Goal: Task Accomplishment & Management: Complete application form

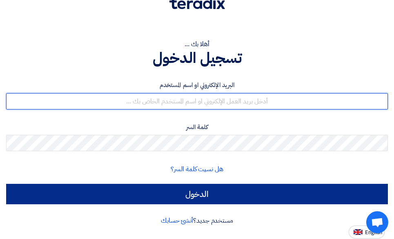
type input "[EMAIL_ADDRESS][DOMAIN_NAME]"
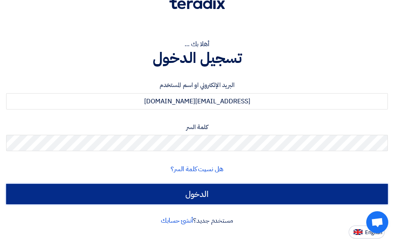
click at [207, 194] on input "الدخول" at bounding box center [196, 194] width 381 height 20
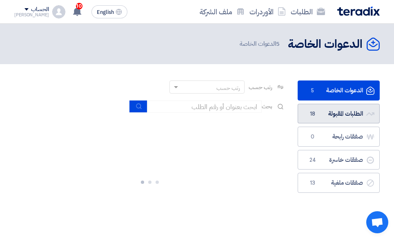
click at [344, 113] on link "الطلبات المقبولة الطلبات المقبولة 18" at bounding box center [338, 114] width 82 height 20
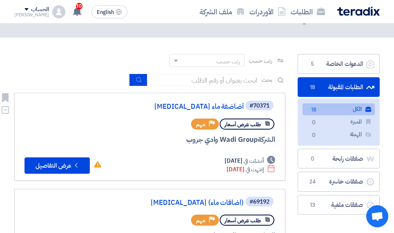
scroll to position [41, 0]
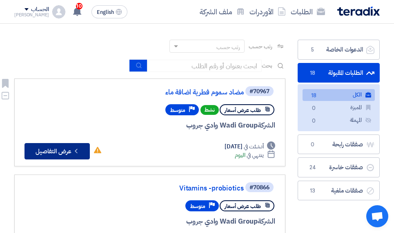
click at [69, 150] on button "Check details عرض التفاصيل" at bounding box center [56, 151] width 65 height 16
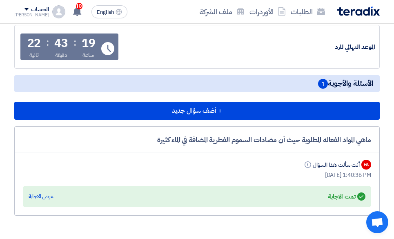
scroll to position [612, 0]
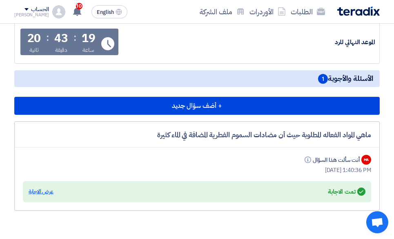
click at [48, 191] on div "عرض الاجابة" at bounding box center [41, 191] width 25 height 8
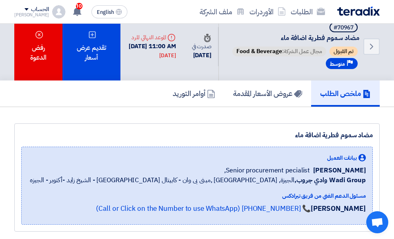
scroll to position [0, 0]
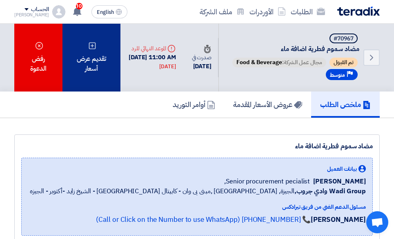
click at [91, 65] on div "تقديم عرض أسعار" at bounding box center [91, 58] width 58 height 68
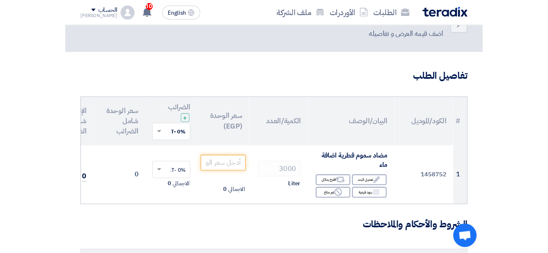
scroll to position [41, 0]
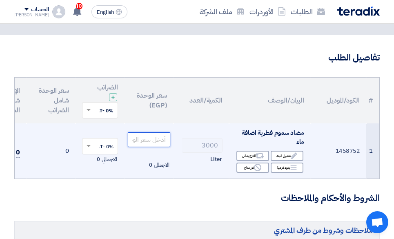
click at [142, 140] on input "number" at bounding box center [149, 139] width 42 height 15
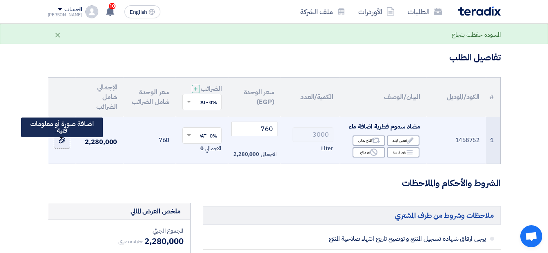
click at [59, 143] on use at bounding box center [62, 140] width 7 height 6
click at [0, 0] on input "file" at bounding box center [0, 0] width 0 height 0
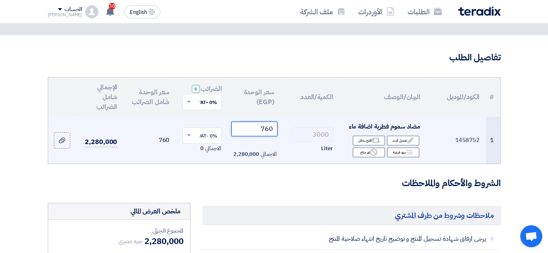
click at [270, 132] on input "760" at bounding box center [254, 129] width 46 height 15
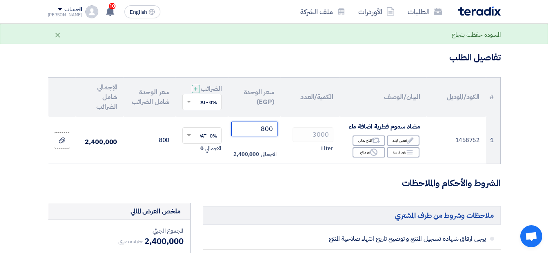
type input "800"
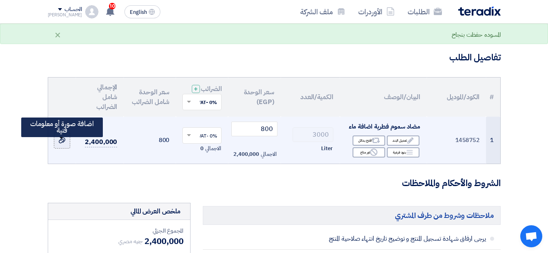
click at [57, 147] on label at bounding box center [62, 140] width 16 height 16
click at [0, 0] on input "file" at bounding box center [0, 0] width 0 height 0
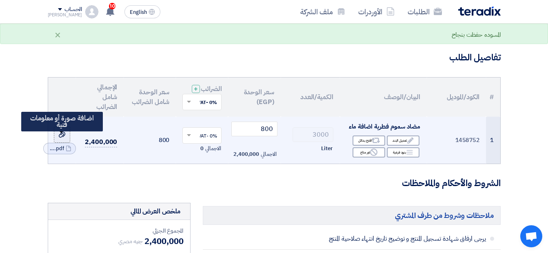
click at [67, 143] on label at bounding box center [62, 134] width 16 height 16
click at [0, 0] on input "file" at bounding box center [0, 0] width 0 height 0
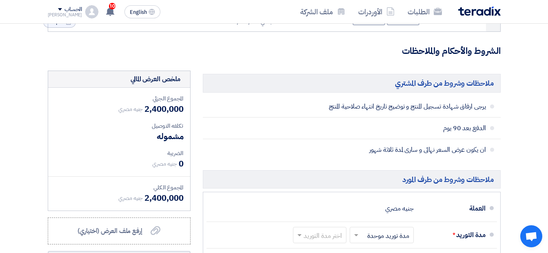
scroll to position [204, 0]
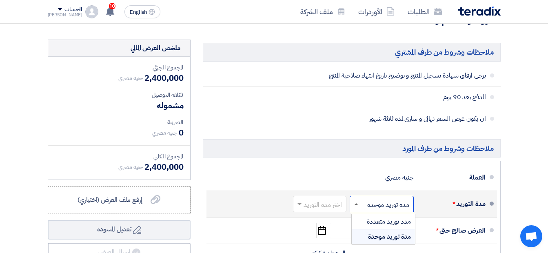
click at [355, 205] on span at bounding box center [356, 204] width 4 height 2
click at [299, 208] on span at bounding box center [298, 204] width 10 height 8
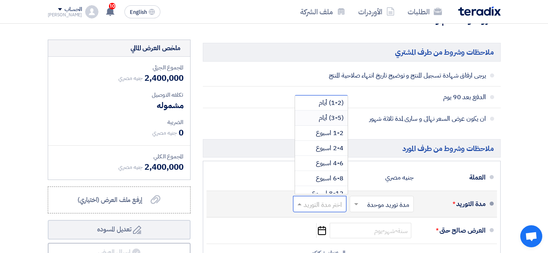
click at [338, 123] on span "(3-5) أيام" at bounding box center [331, 118] width 25 height 10
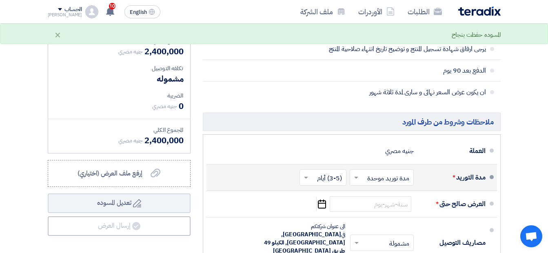
scroll to position [245, 0]
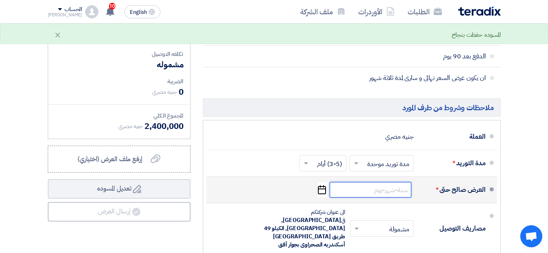
click at [384, 197] on input at bounding box center [371, 190] width 82 height 16
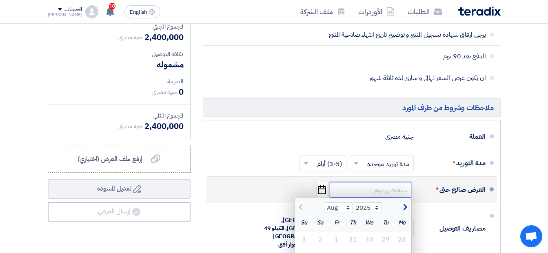
click at [393, 197] on input at bounding box center [371, 190] width 82 height 16
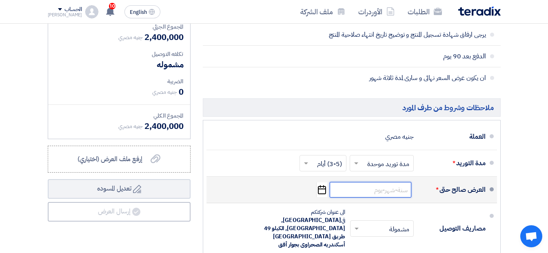
click at [393, 197] on input at bounding box center [371, 190] width 82 height 16
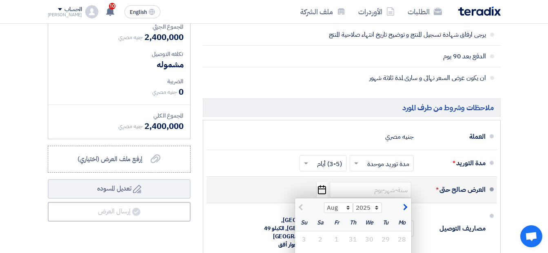
scroll to position [286, 0]
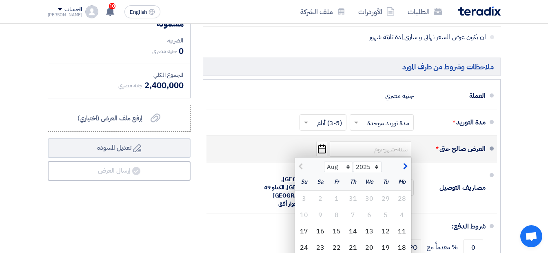
click at [393, 170] on button "button" at bounding box center [403, 166] width 13 height 8
click at [297, 170] on button "button" at bounding box center [301, 166] width 13 height 8
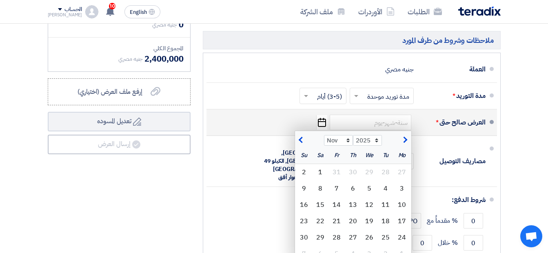
scroll to position [326, 0]
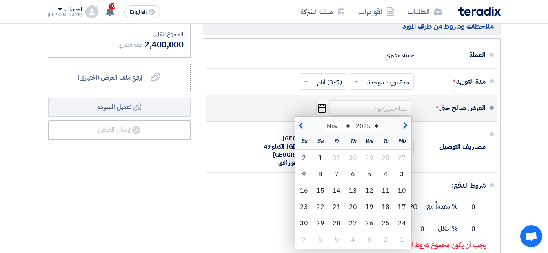
click at [393, 130] on span "button" at bounding box center [404, 125] width 4 height 9
select select "12"
click at [370, 228] on div "31" at bounding box center [369, 223] width 16 height 16
type input "[DATE]"
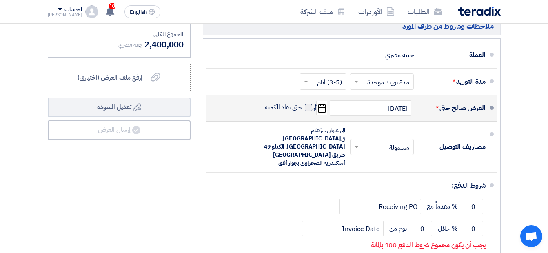
click at [307, 111] on span at bounding box center [308, 107] width 7 height 7
click at [302, 112] on input "حتى نفاذ الكمية" at bounding box center [282, 111] width 39 height 16
checkbox input "true"
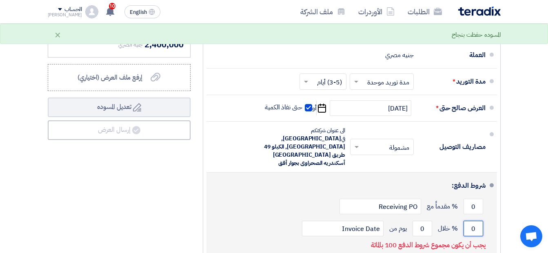
click at [393, 221] on input "0" at bounding box center [473, 229] width 20 height 16
drag, startPoint x: 475, startPoint y: 220, endPoint x: 468, endPoint y: 220, distance: 7.3
click at [393, 221] on input "0" at bounding box center [473, 229] width 20 height 16
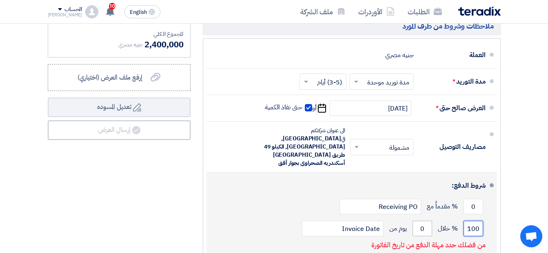
type input "100"
click at [393, 221] on input "0" at bounding box center [422, 229] width 20 height 16
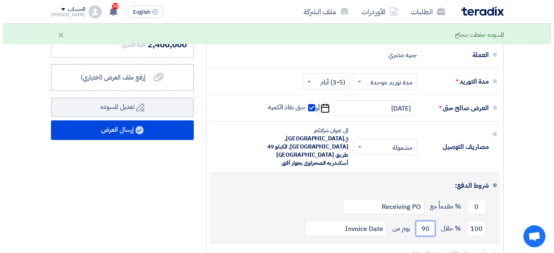
scroll to position [408, 0]
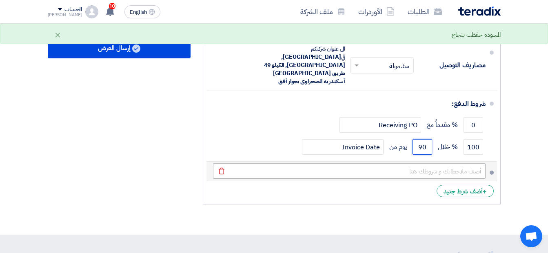
type input "90"
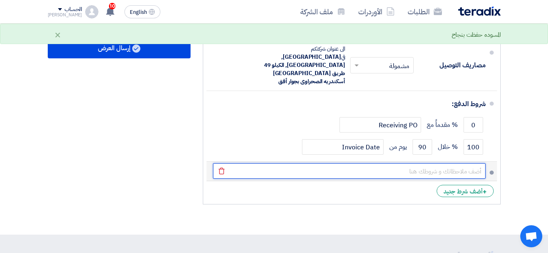
click at [393, 165] on input "text" at bounding box center [349, 171] width 273 height 16
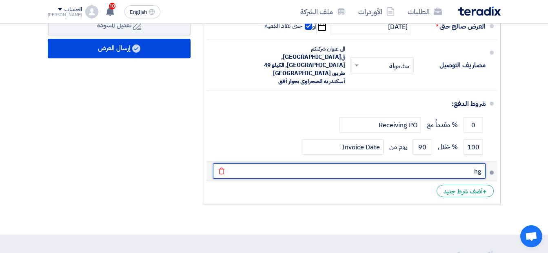
type input "h"
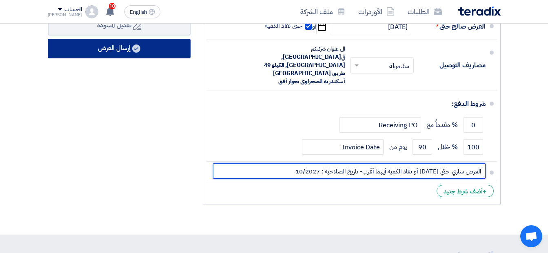
type input "العرض ساري حتي [DATE] أو نفاذ الكمية أيهما أقرب- تاريخ الصلاحية : 10/2027"
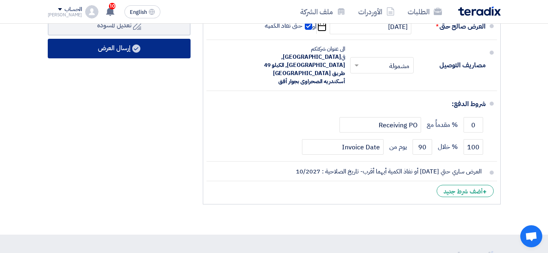
click at [133, 53] on icon at bounding box center [136, 48] width 8 height 8
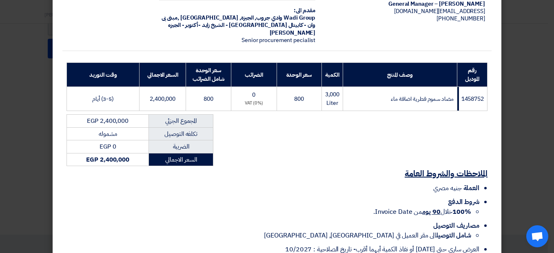
scroll to position [122, 0]
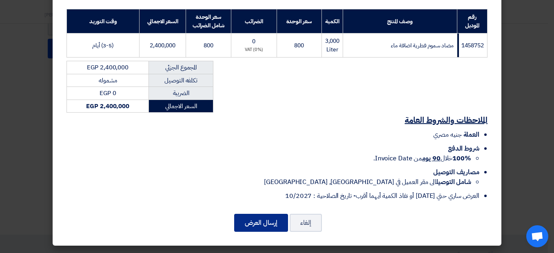
click at [272, 222] on button "إرسال العرض" at bounding box center [261, 223] width 54 height 18
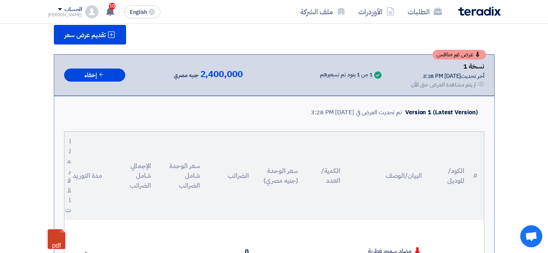
scroll to position [0, 0]
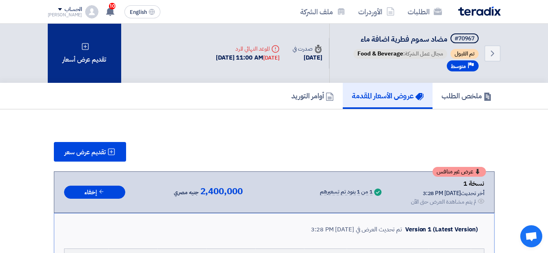
click at [96, 66] on div "تقديم عرض أسعار" at bounding box center [84, 53] width 73 height 59
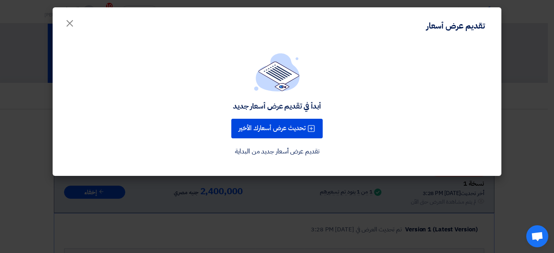
click at [270, 153] on link "تقديم عرض أسعار جديد من البداية" at bounding box center [277, 151] width 84 height 10
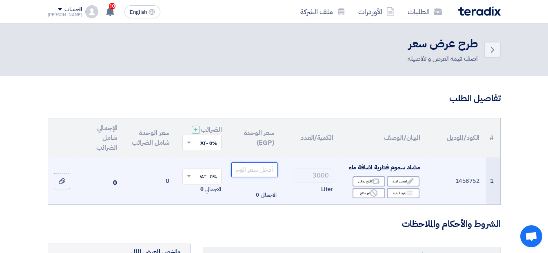
click at [254, 177] on input "number" at bounding box center [254, 169] width 46 height 15
click at [264, 173] on input "number" at bounding box center [254, 169] width 46 height 15
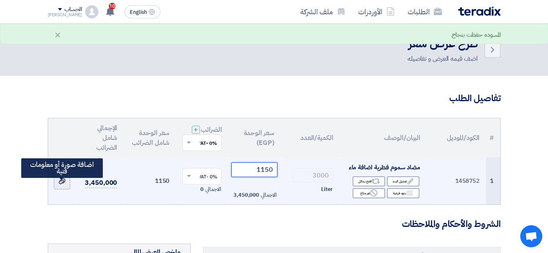
type input "1150"
click at [63, 184] on icon at bounding box center [62, 181] width 7 height 7
click at [0, 0] on input "file" at bounding box center [0, 0] width 0 height 0
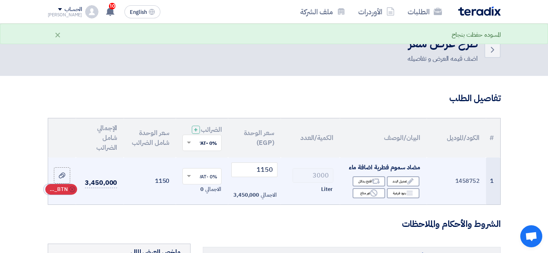
click at [54, 191] on div "Cancel RFQ_STEP1.ITEMS_DELETE_BTN" at bounding box center [61, 189] width 32 height 11
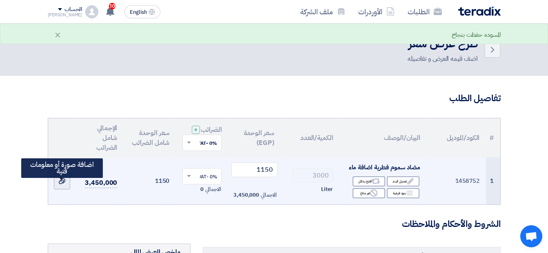
click at [57, 188] on label at bounding box center [62, 181] width 16 height 16
click at [0, 0] on input "file" at bounding box center [0, 0] width 0 height 0
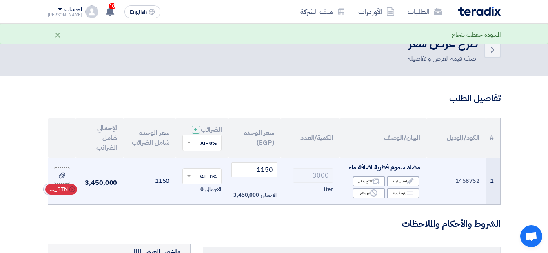
click at [72, 192] on icon "Cancel" at bounding box center [72, 189] width 6 height 6
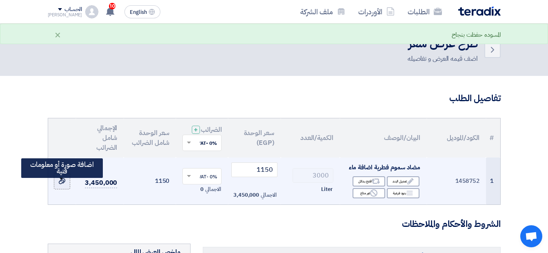
click at [64, 184] on use at bounding box center [62, 181] width 7 height 6
click at [0, 0] on input "file" at bounding box center [0, 0] width 0 height 0
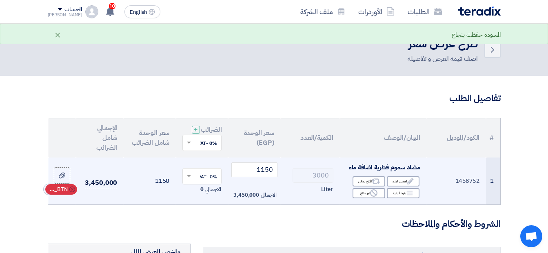
click at [61, 193] on span "RFQ_STEP1.ITEMS_DELETE_BTN" at bounding box center [58, 189] width 20 height 8
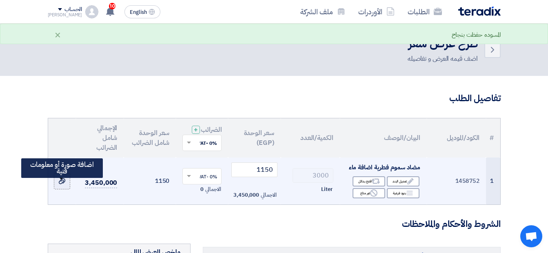
click at [56, 185] on label at bounding box center [62, 181] width 16 height 16
click at [0, 0] on input "file" at bounding box center [0, 0] width 0 height 0
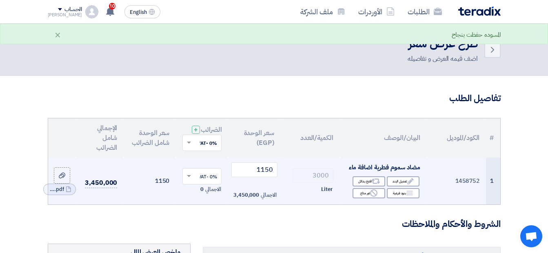
click at [65, 204] on td "File MXN_1754915613517.pdf Cancel RFQ_STEP1.ITEMS_DELETE_BTN" at bounding box center [62, 180] width 28 height 47
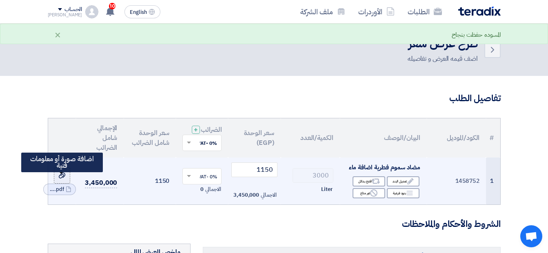
click at [60, 179] on icon at bounding box center [62, 175] width 7 height 7
click at [0, 0] on input "file" at bounding box center [0, 0] width 0 height 0
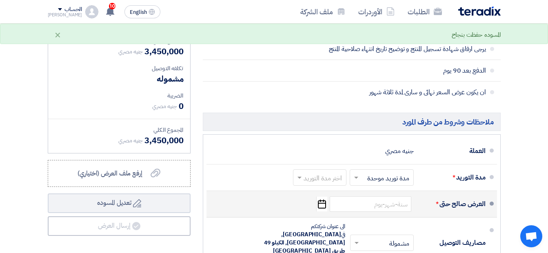
scroll to position [245, 0]
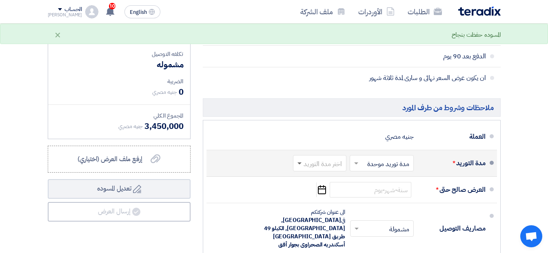
click at [300, 167] on span at bounding box center [298, 163] width 10 height 8
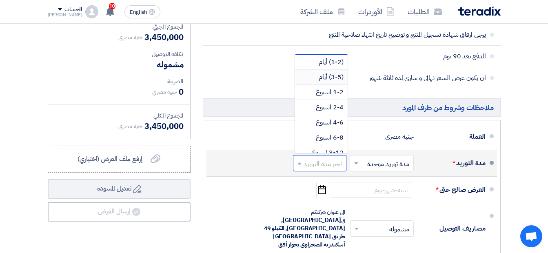
click at [337, 82] on span "(3-5) أيام" at bounding box center [331, 77] width 25 height 10
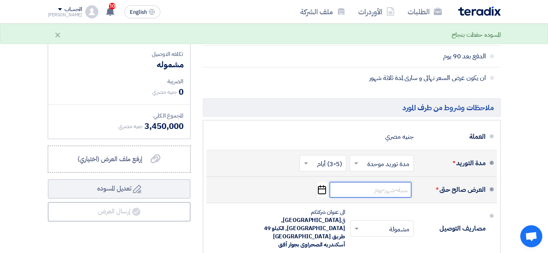
click at [380, 197] on input at bounding box center [371, 190] width 82 height 16
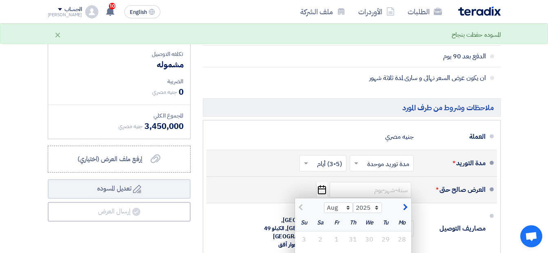
click at [393, 212] on span "button" at bounding box center [404, 207] width 4 height 9
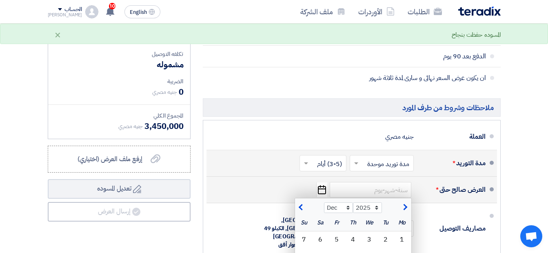
select select "1"
select select "2026"
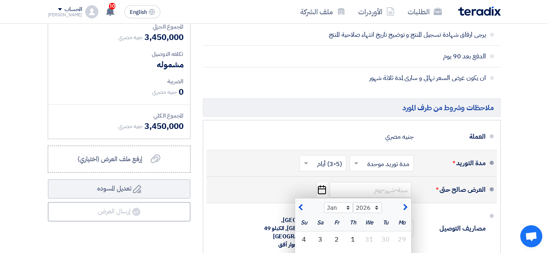
click at [299, 212] on span "button" at bounding box center [301, 207] width 4 height 9
select select "12"
select select "2025"
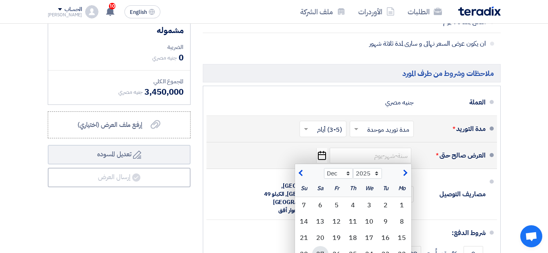
scroll to position [326, 0]
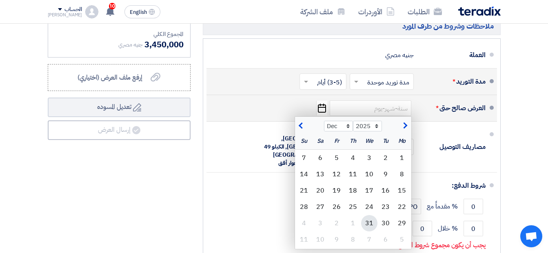
click at [367, 228] on div "31" at bounding box center [369, 223] width 16 height 16
type input "[DATE]"
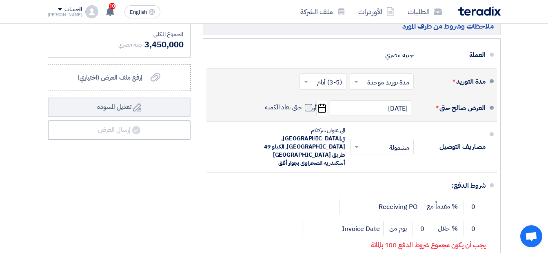
click at [310, 111] on span at bounding box center [308, 107] width 7 height 7
click at [302, 117] on input "حتى نفاذ الكمية" at bounding box center [282, 111] width 39 height 16
checkbox input "true"
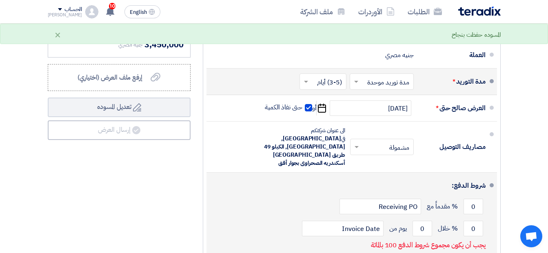
scroll to position [367, 0]
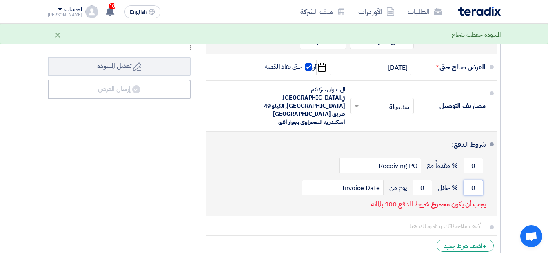
drag, startPoint x: 480, startPoint y: 180, endPoint x: 466, endPoint y: 181, distance: 14.3
click at [393, 181] on input "0" at bounding box center [473, 188] width 20 height 16
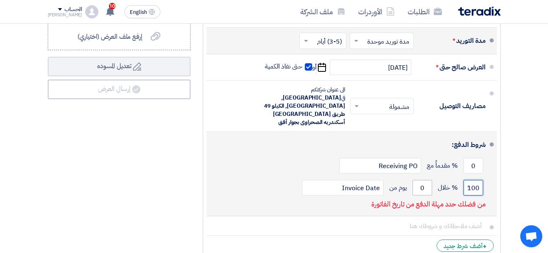
type input "100"
click at [393, 180] on input "0" at bounding box center [422, 188] width 20 height 16
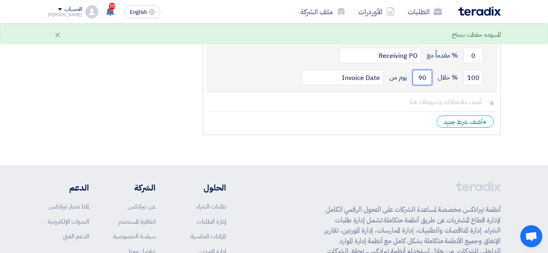
scroll to position [490, 0]
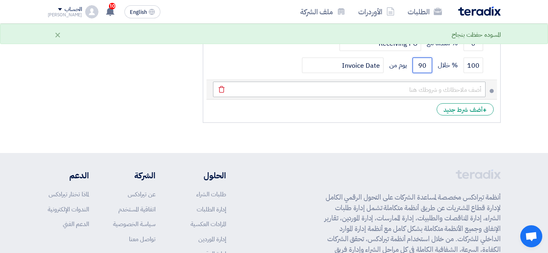
type input "90"
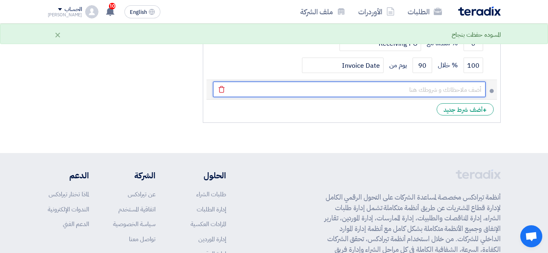
click at [393, 82] on input "text" at bounding box center [349, 90] width 273 height 16
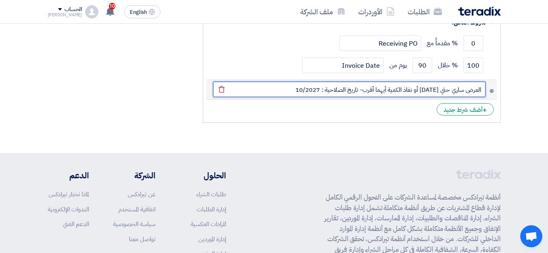
click at [283, 82] on input "العرض ساري حتي [DATE] أو نفاذ الكمية أيهما أقرب- تاريخ الصلاحية : 10/2027" at bounding box center [349, 90] width 273 height 16
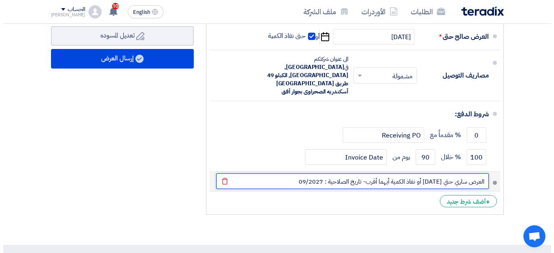
scroll to position [286, 0]
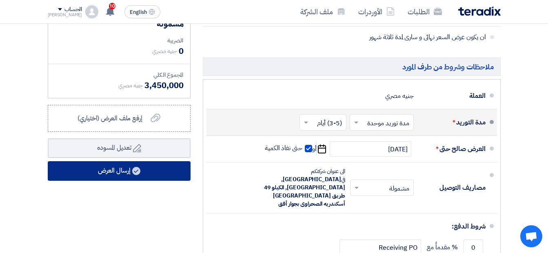
type input "العرض ساري حتي [DATE] أو نفاذ الكمية أيهما أقرب- تاريخ الصلاحية : 09/2027"
click at [106, 176] on button "إرسال العرض" at bounding box center [119, 171] width 143 height 20
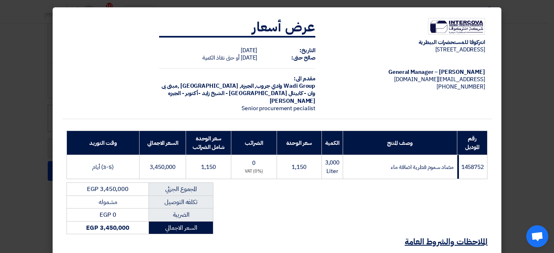
scroll to position [122, 0]
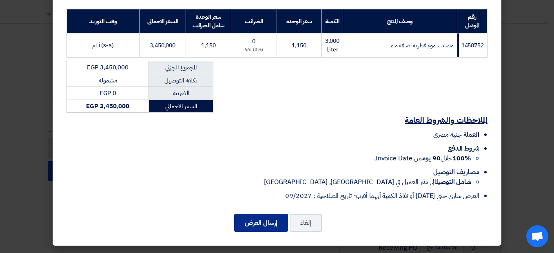
click at [266, 223] on button "إرسال العرض" at bounding box center [261, 223] width 54 height 18
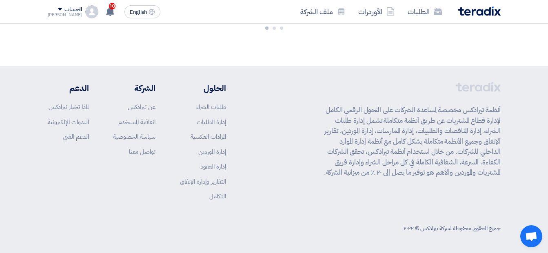
scroll to position [636, 0]
